Goal: Use online tool/utility

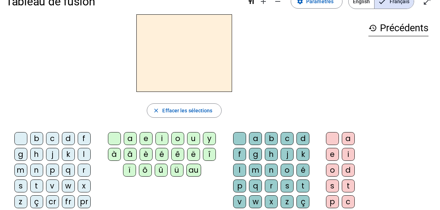
scroll to position [19, 0]
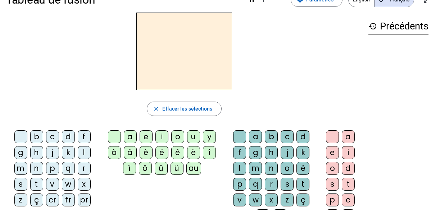
click at [20, 172] on div "m" at bounding box center [20, 168] width 13 height 13
click at [129, 137] on div "a" at bounding box center [130, 137] width 13 height 13
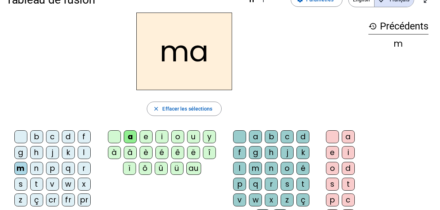
click at [83, 157] on div "l" at bounding box center [84, 152] width 13 height 13
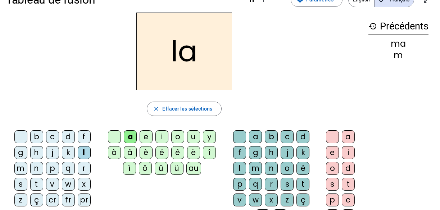
click at [148, 141] on div "e" at bounding box center [145, 137] width 13 height 13
click at [189, 135] on div "u" at bounding box center [193, 137] width 13 height 13
click at [69, 138] on div "d" at bounding box center [68, 137] width 13 height 13
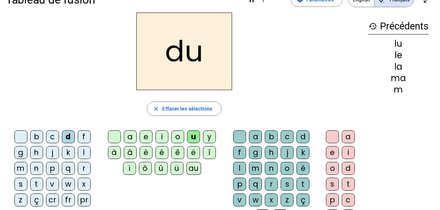
click at [38, 184] on div "t" at bounding box center [36, 184] width 13 height 13
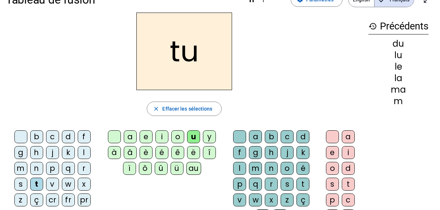
click at [127, 138] on div "a" at bounding box center [130, 137] width 13 height 13
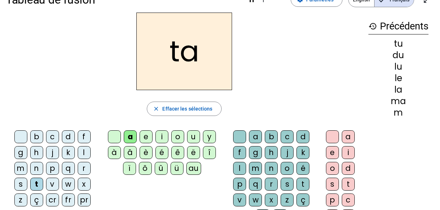
click at [144, 138] on div "e" at bounding box center [145, 137] width 13 height 13
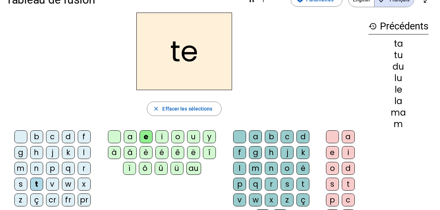
click at [17, 170] on div "m" at bounding box center [20, 168] width 13 height 13
